Goal: Ask a question

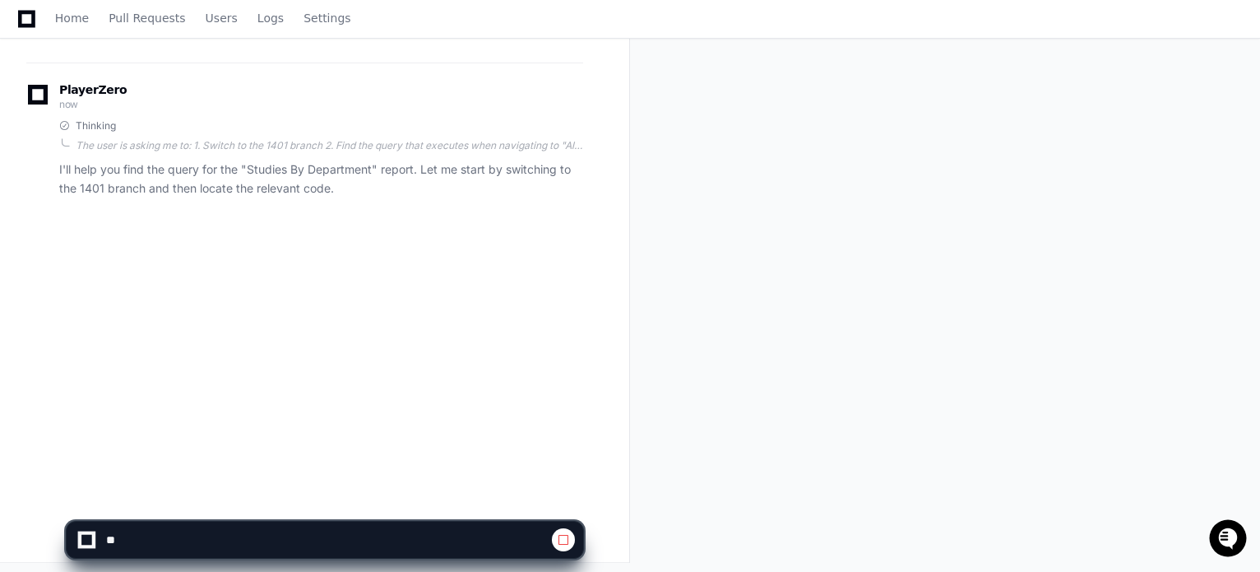
scroll to position [267, 0]
click at [220, 295] on div "[PERSON_NAME].sirmukaddam a few seconds ago use 1401 branch and can you give me…" at bounding box center [315, 194] width 590 height 572
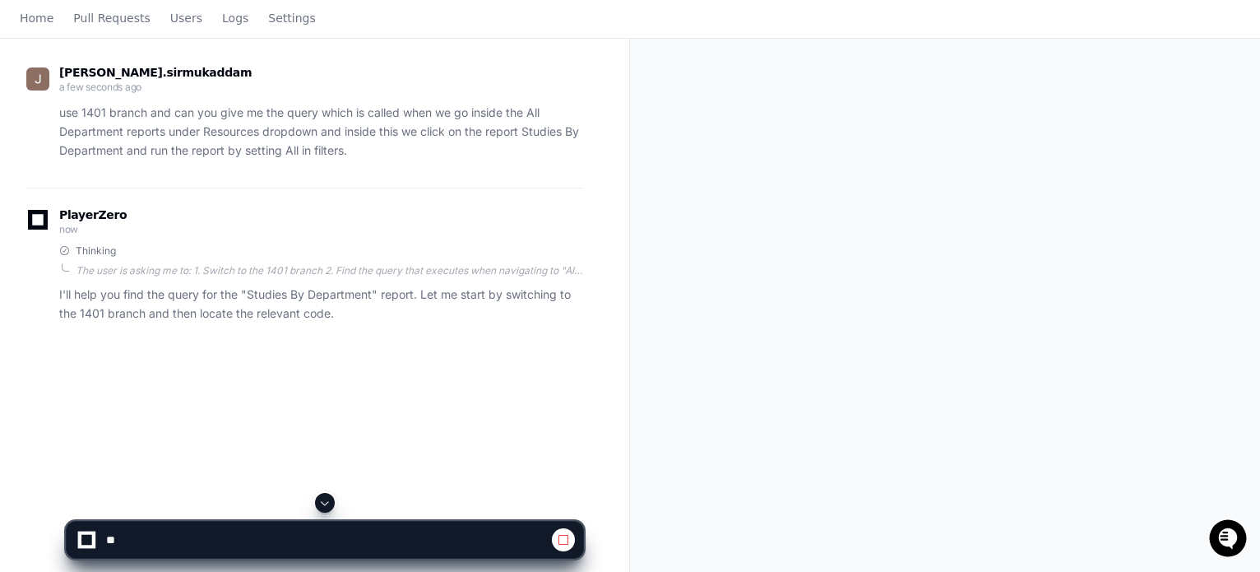
scroll to position [0, 0]
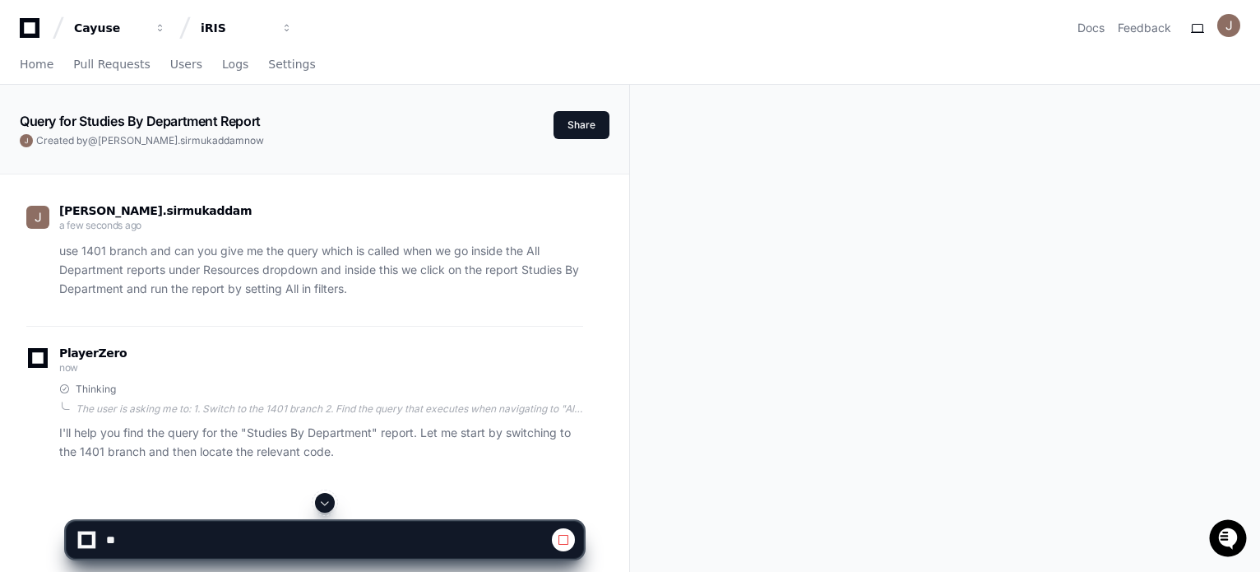
click at [225, 298] on div "[PERSON_NAME].sirmukaddam a few seconds ago use 1401 branch and can you give me…" at bounding box center [304, 254] width 557 height 141
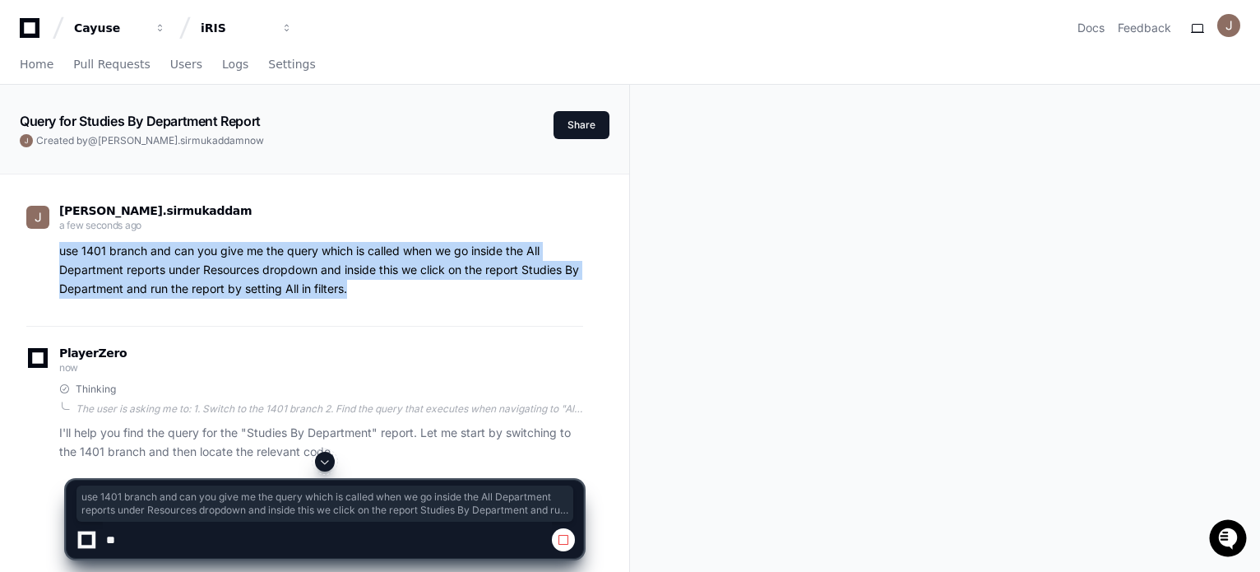
drag, startPoint x: 369, startPoint y: 282, endPoint x: 63, endPoint y: 249, distance: 308.6
click at [63, 249] on p "use 1401 branch and can you give me the query which is called when we go inside…" at bounding box center [321, 270] width 524 height 56
copy p "use 1401 branch and can you give me the query which is called when we go inside…"
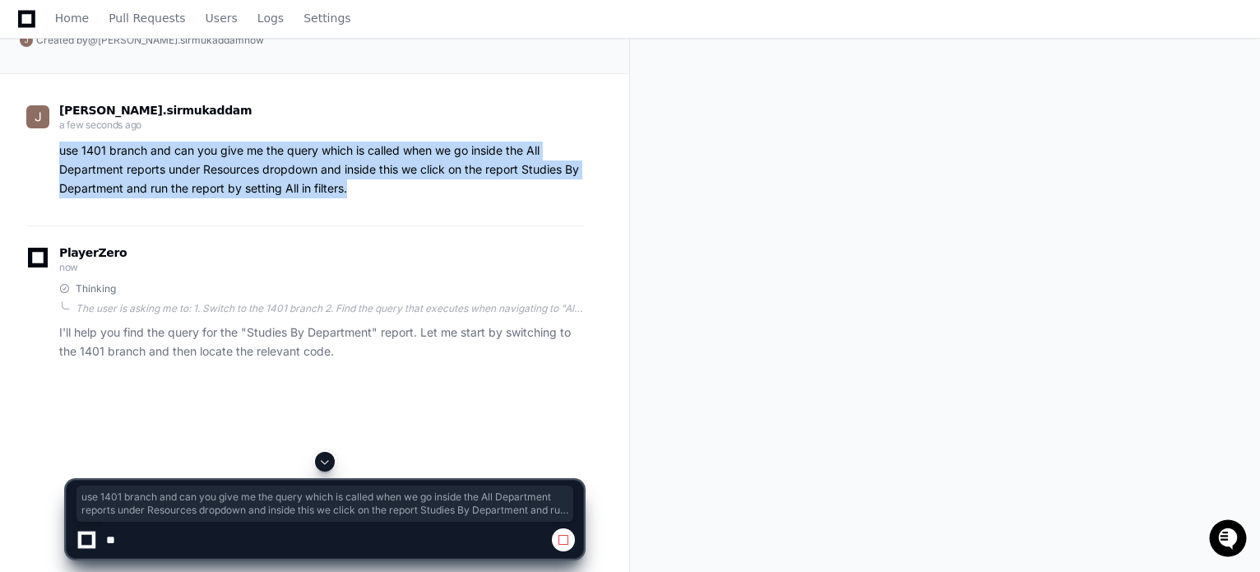
scroll to position [267, 0]
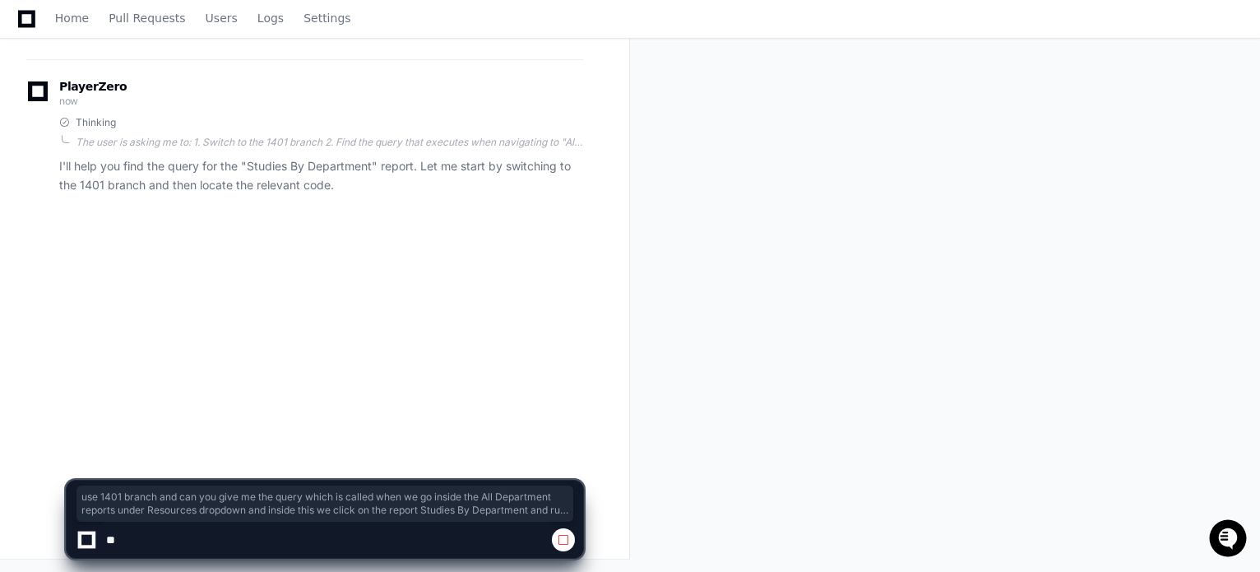
drag, startPoint x: 247, startPoint y: 358, endPoint x: 214, endPoint y: 299, distance: 67.0
click at [246, 355] on div "[PERSON_NAME].sirmukaddam a few seconds ago use 1401 branch and can you give me…" at bounding box center [315, 194] width 590 height 572
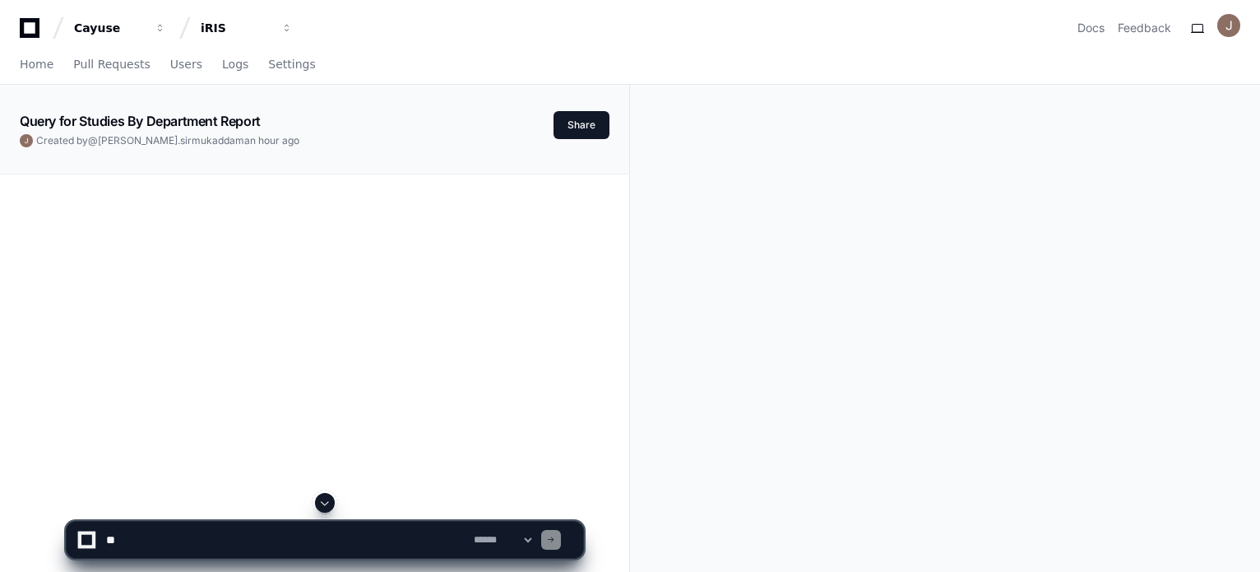
click at [143, 540] on textarea at bounding box center [287, 540] width 368 height 36
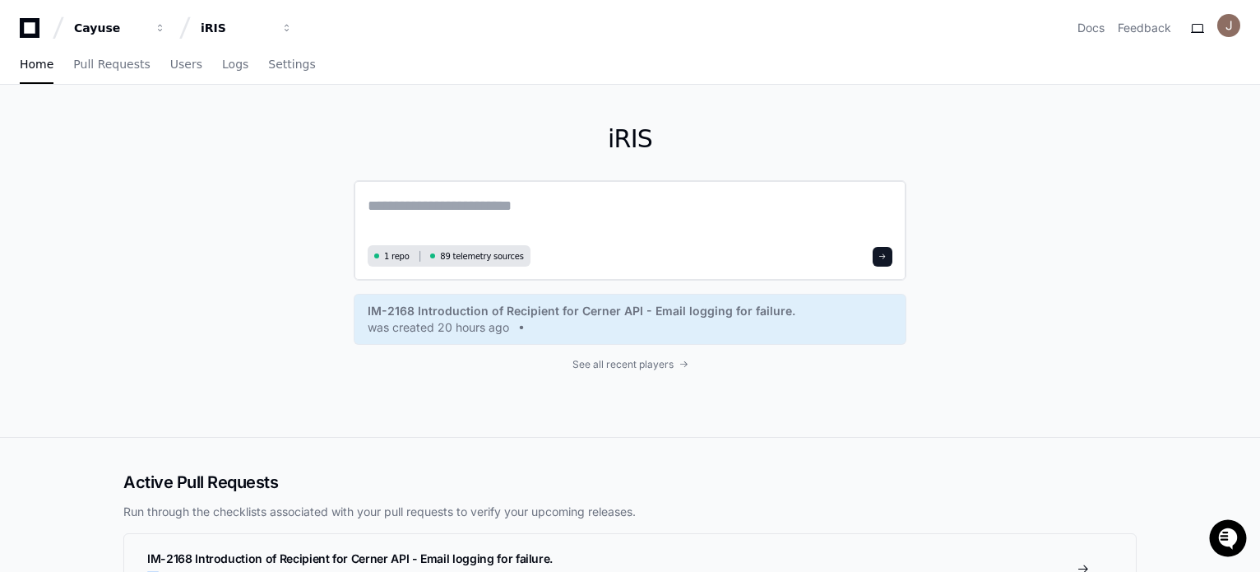
click at [566, 215] on textarea at bounding box center [630, 217] width 525 height 46
paste textarea "**********"
type textarea "**********"
